Goal: Information Seeking & Learning: Learn about a topic

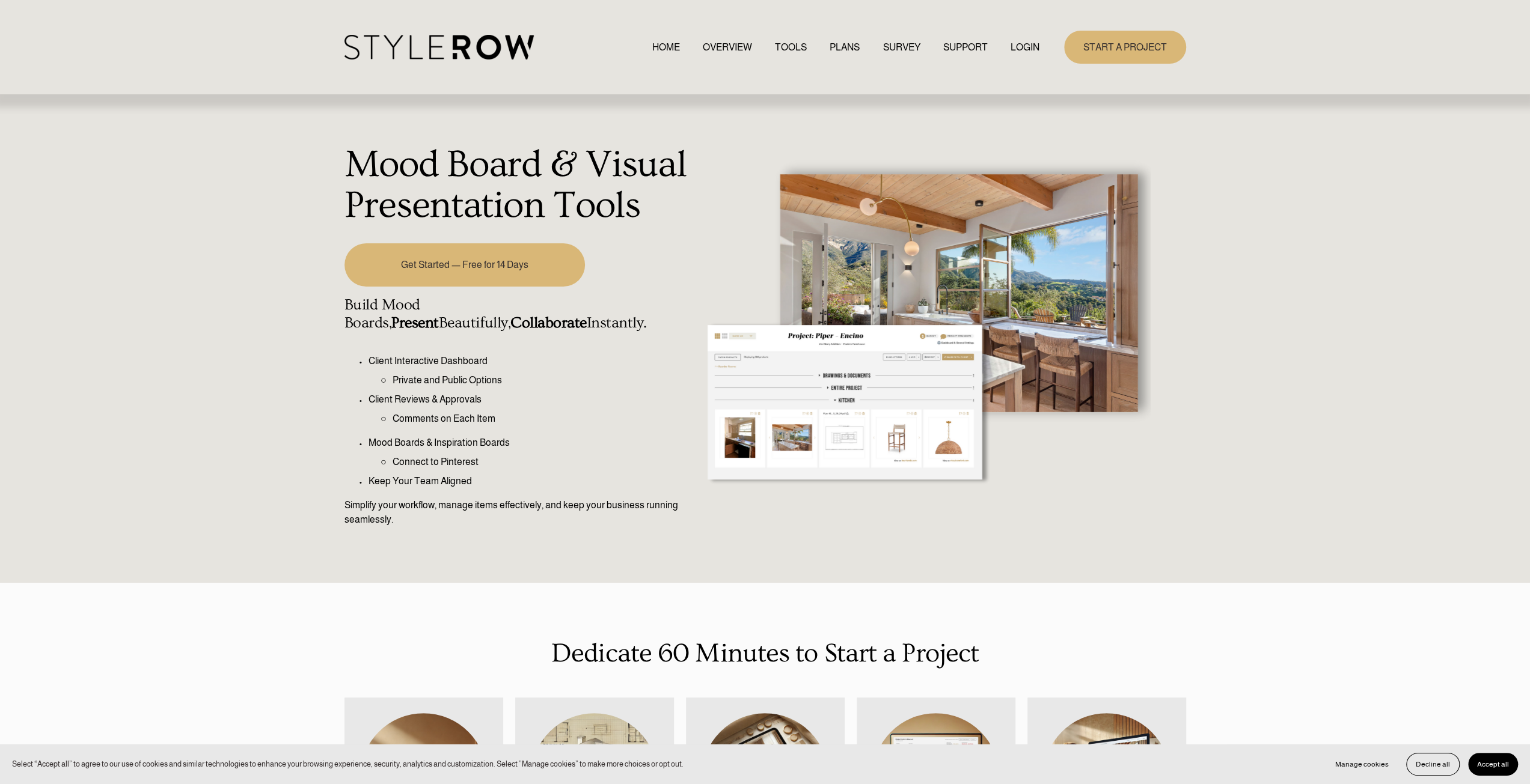
click at [790, 49] on link "TOOLS" at bounding box center [791, 47] width 31 height 16
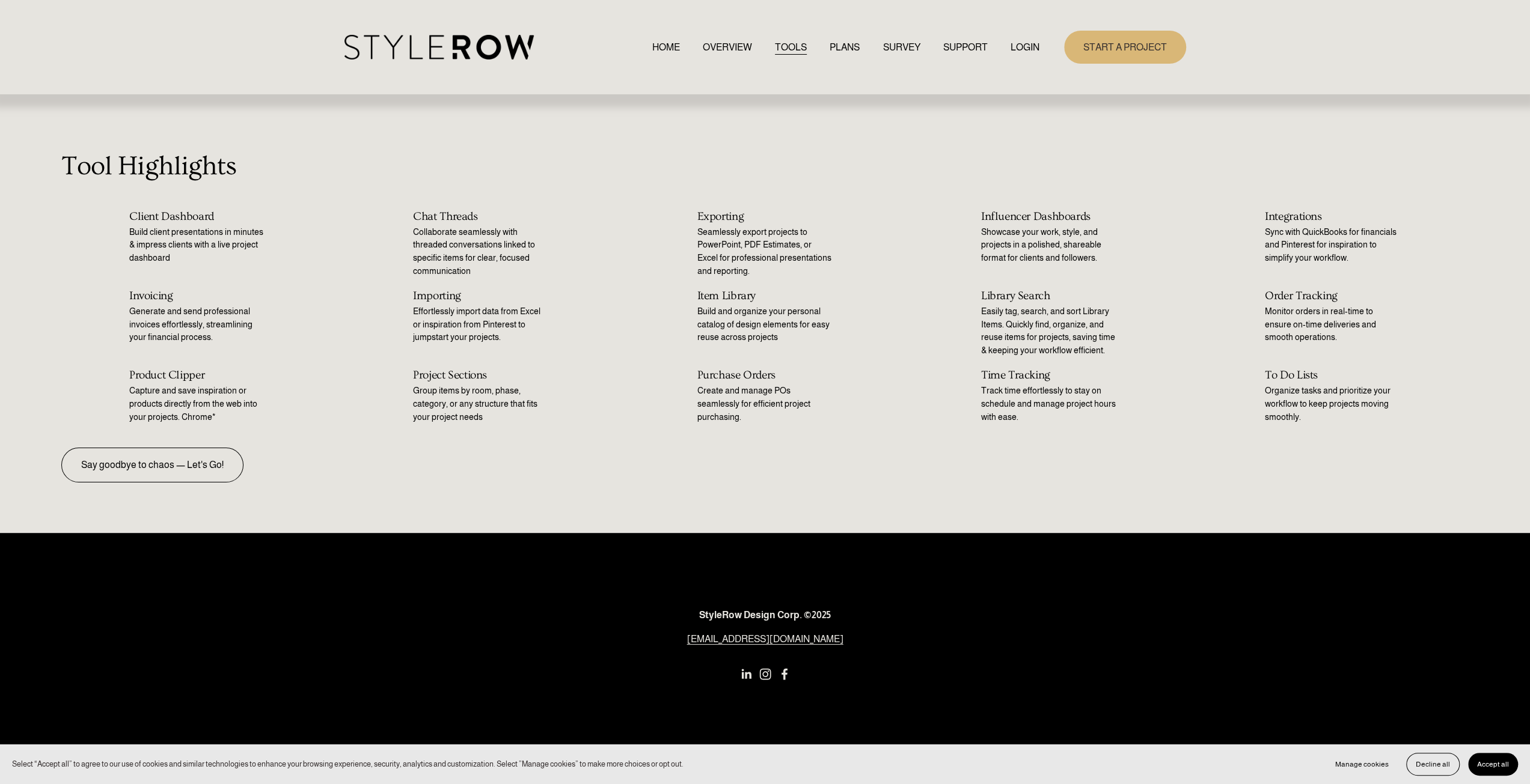
click at [835, 47] on link "PLANS" at bounding box center [844, 47] width 30 height 16
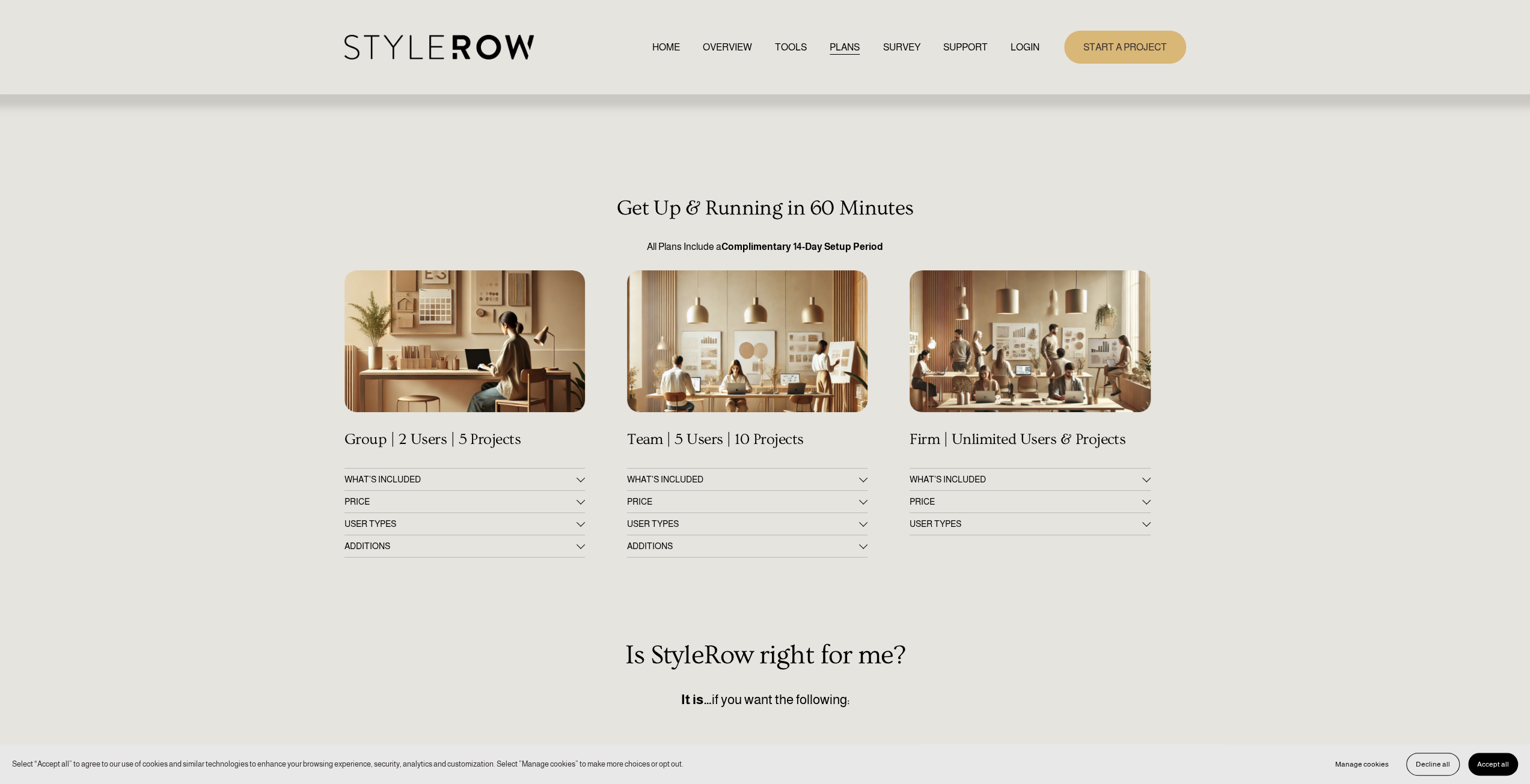
click at [476, 506] on span "PRICE" at bounding box center [461, 502] width 232 height 10
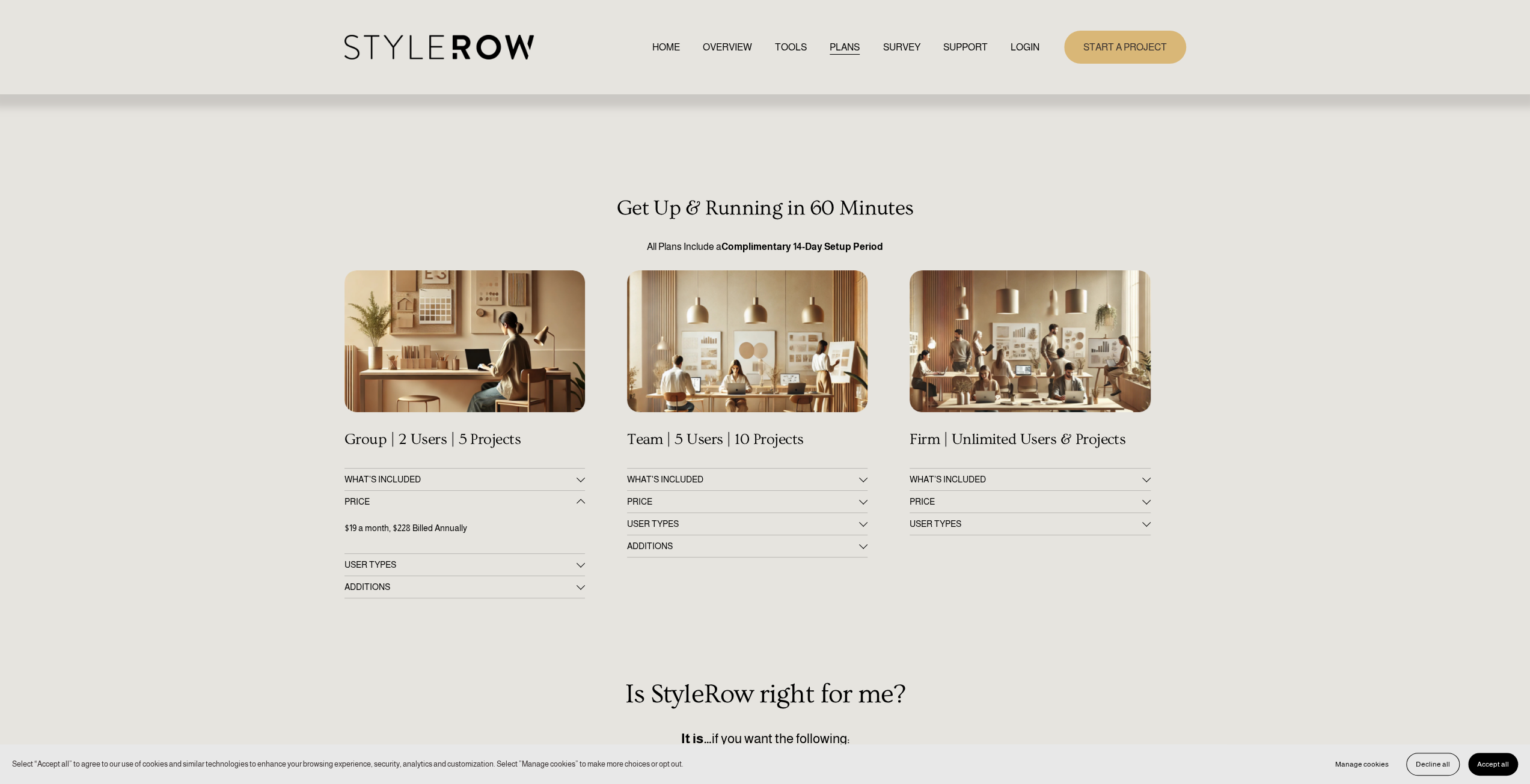
click at [781, 40] on link "TOOLS" at bounding box center [791, 47] width 31 height 16
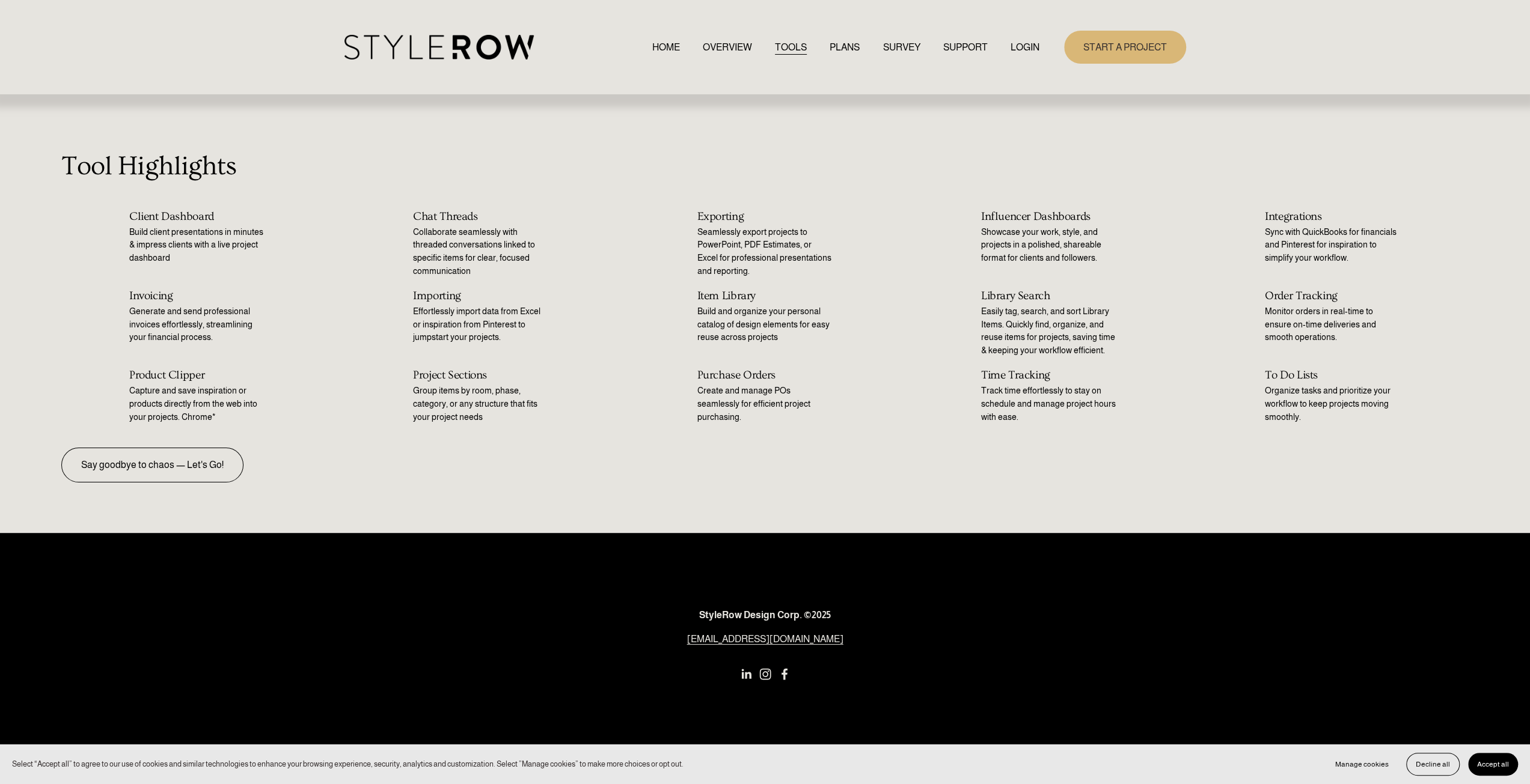
click at [727, 45] on link "OVERVIEW" at bounding box center [727, 47] width 49 height 16
